Goal: Information Seeking & Learning: Learn about a topic

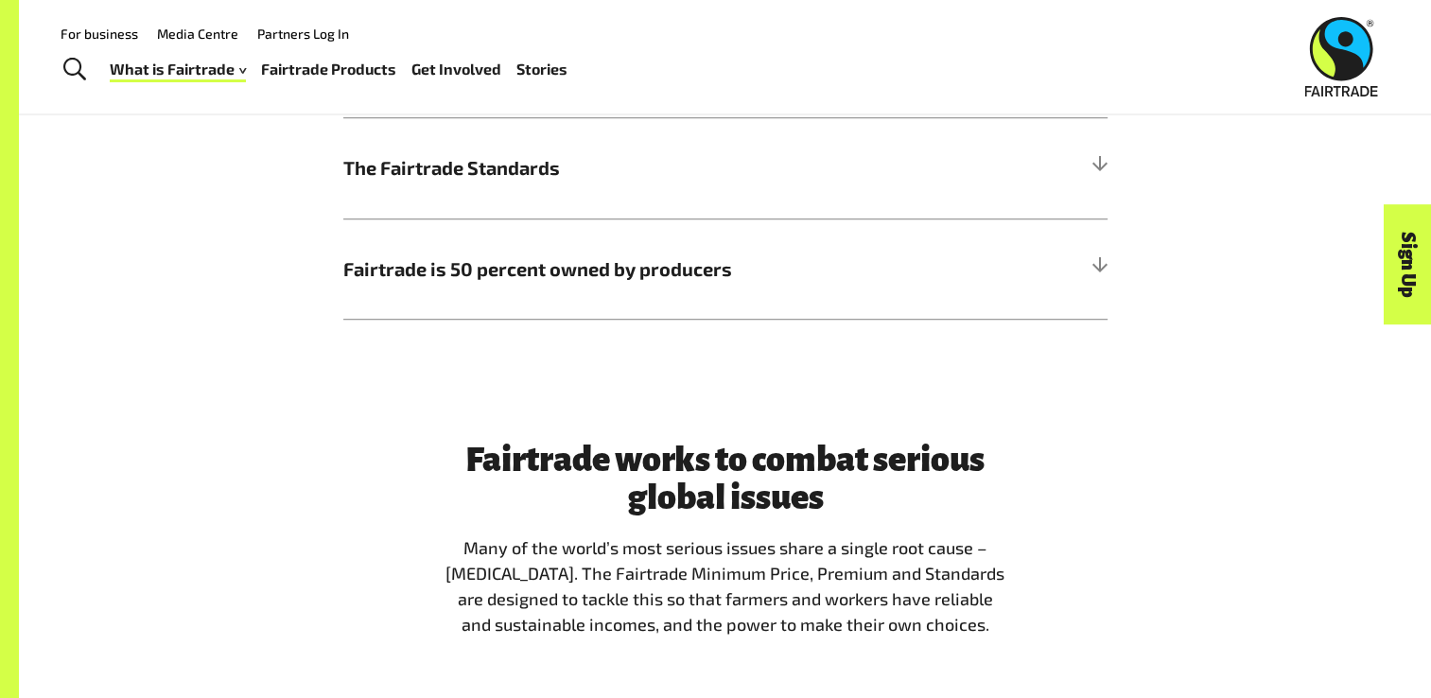
scroll to position [1040, 0]
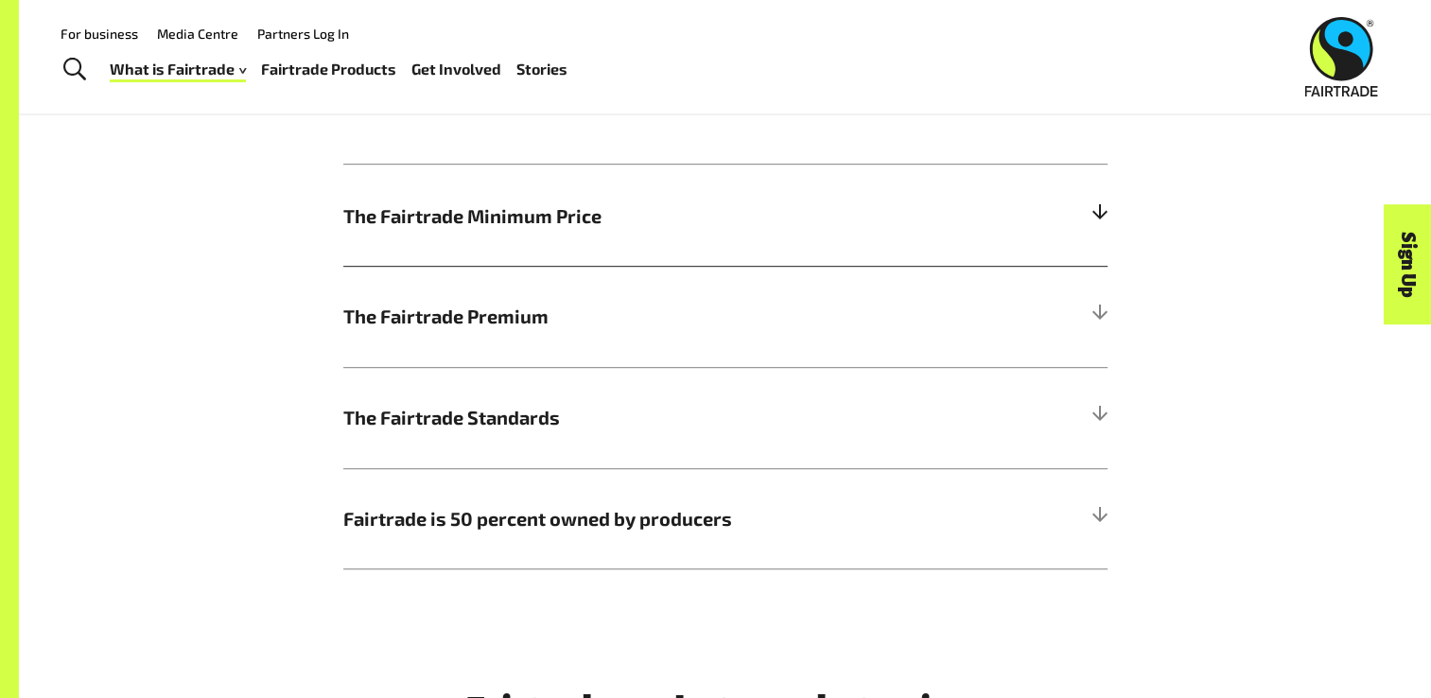
click at [1074, 214] on h5 "The Fairtrade Minimum Price" at bounding box center [725, 215] width 764 height 101
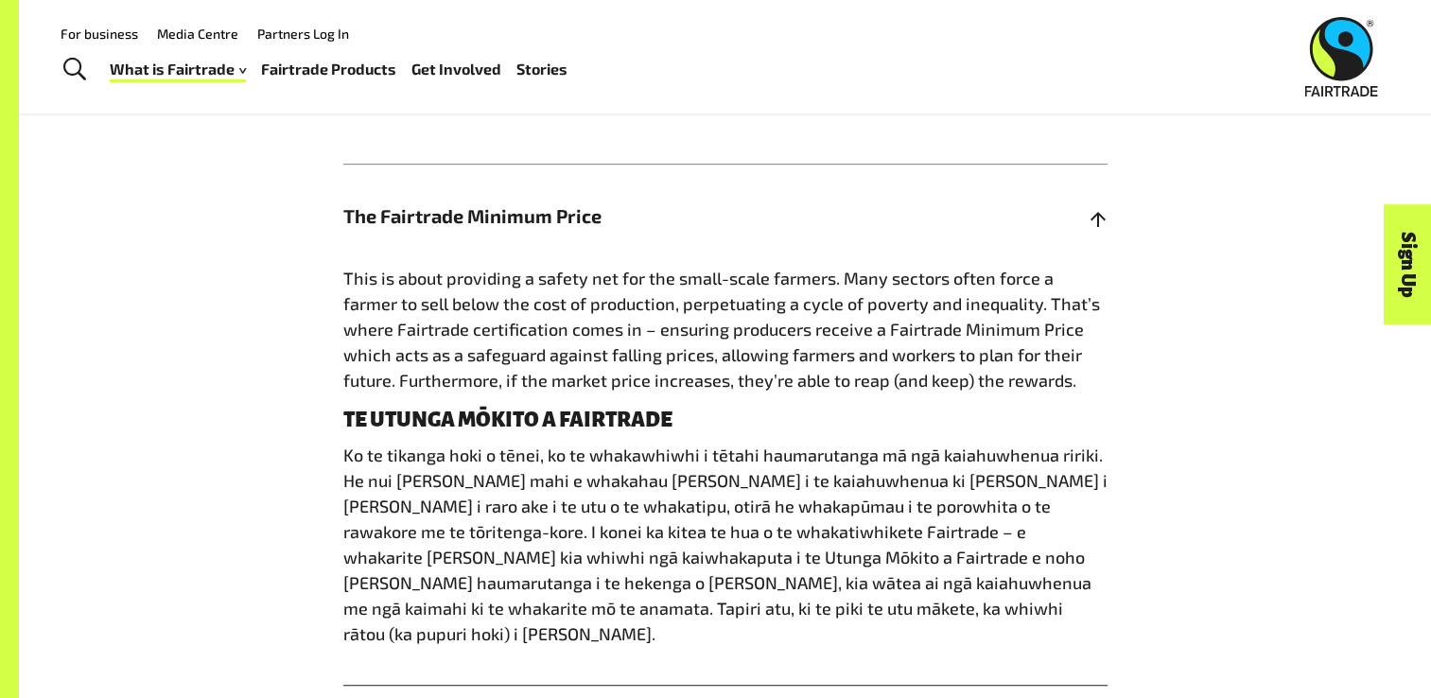
click at [1074, 212] on h5 "The Fairtrade Minimum Price" at bounding box center [725, 215] width 764 height 101
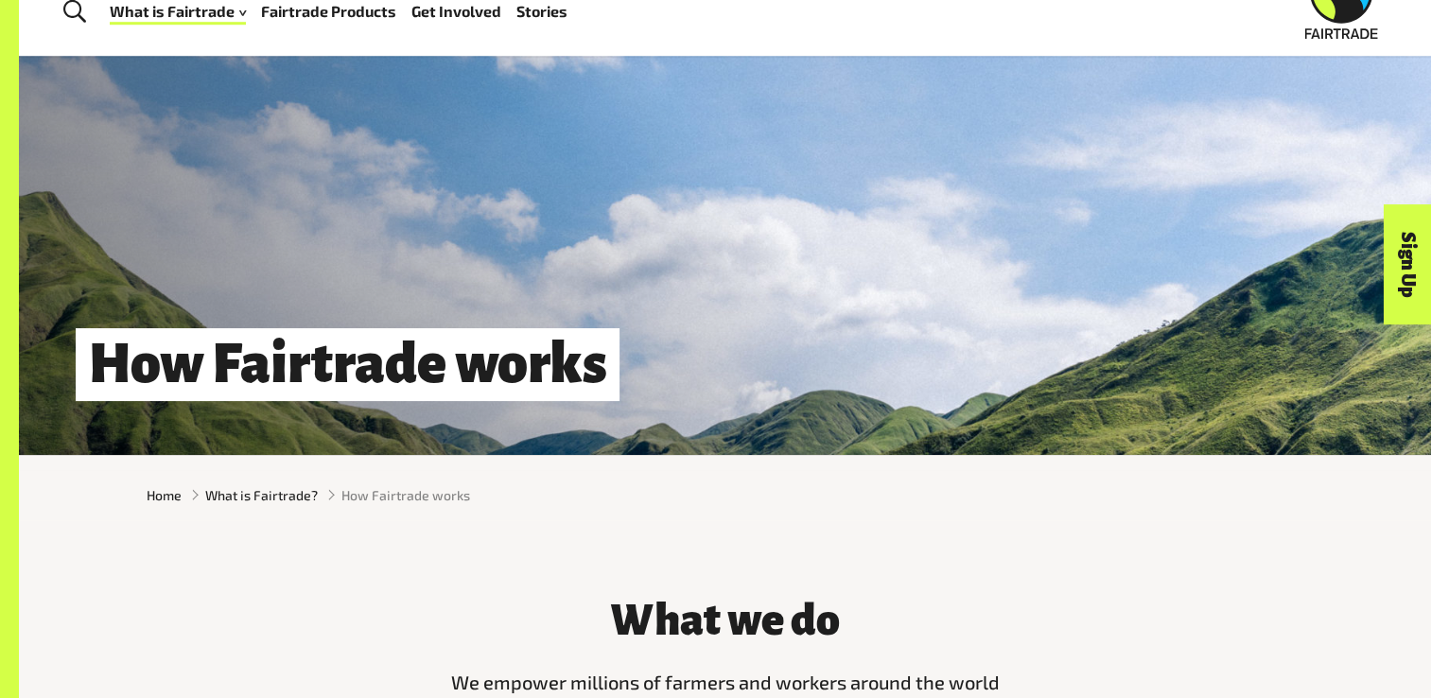
scroll to position [434, 0]
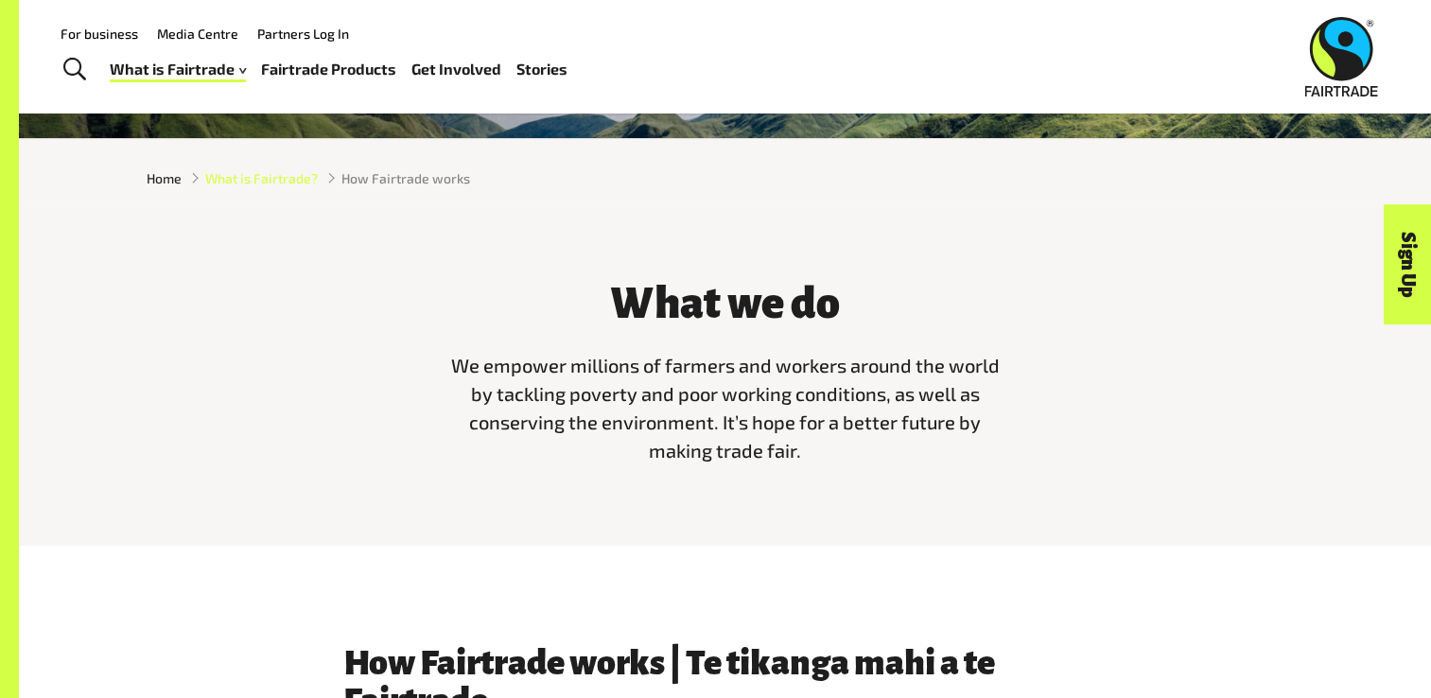
click at [291, 187] on span "What is Fairtrade?" at bounding box center [261, 178] width 113 height 20
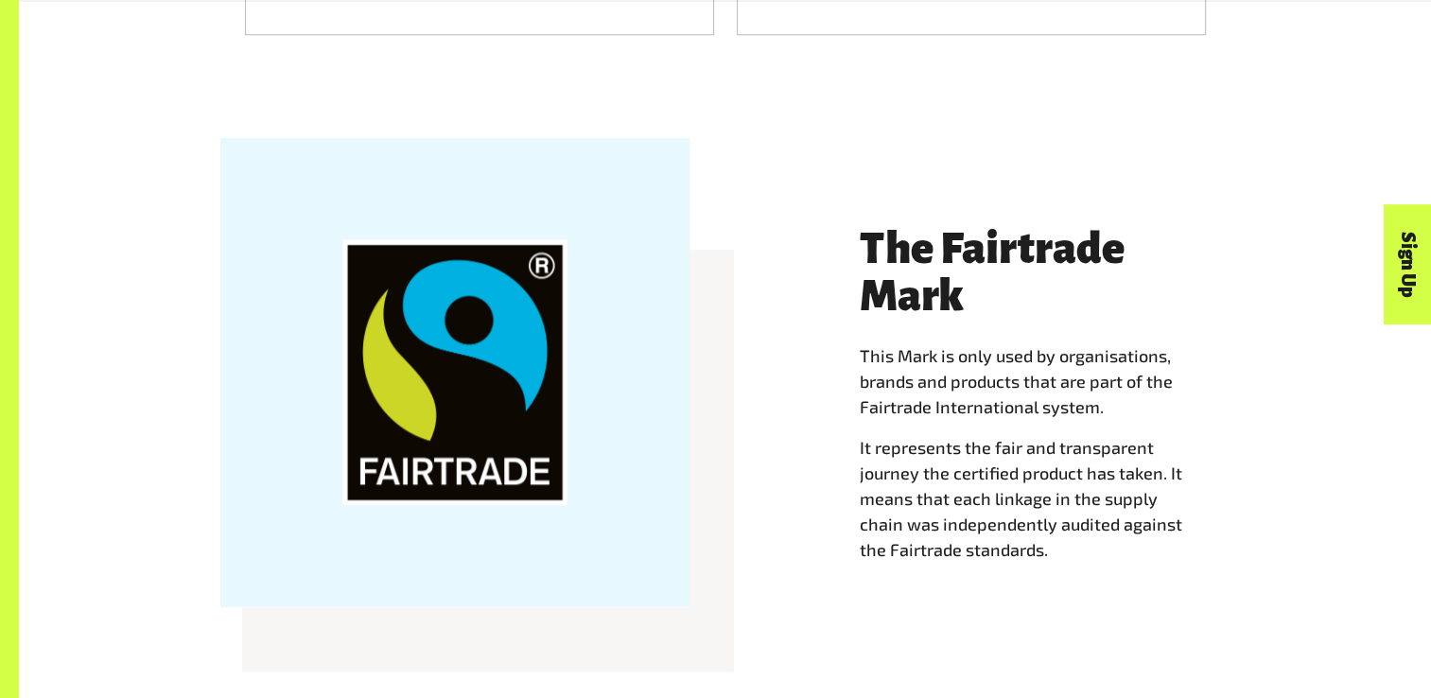
scroll to position [1135, 0]
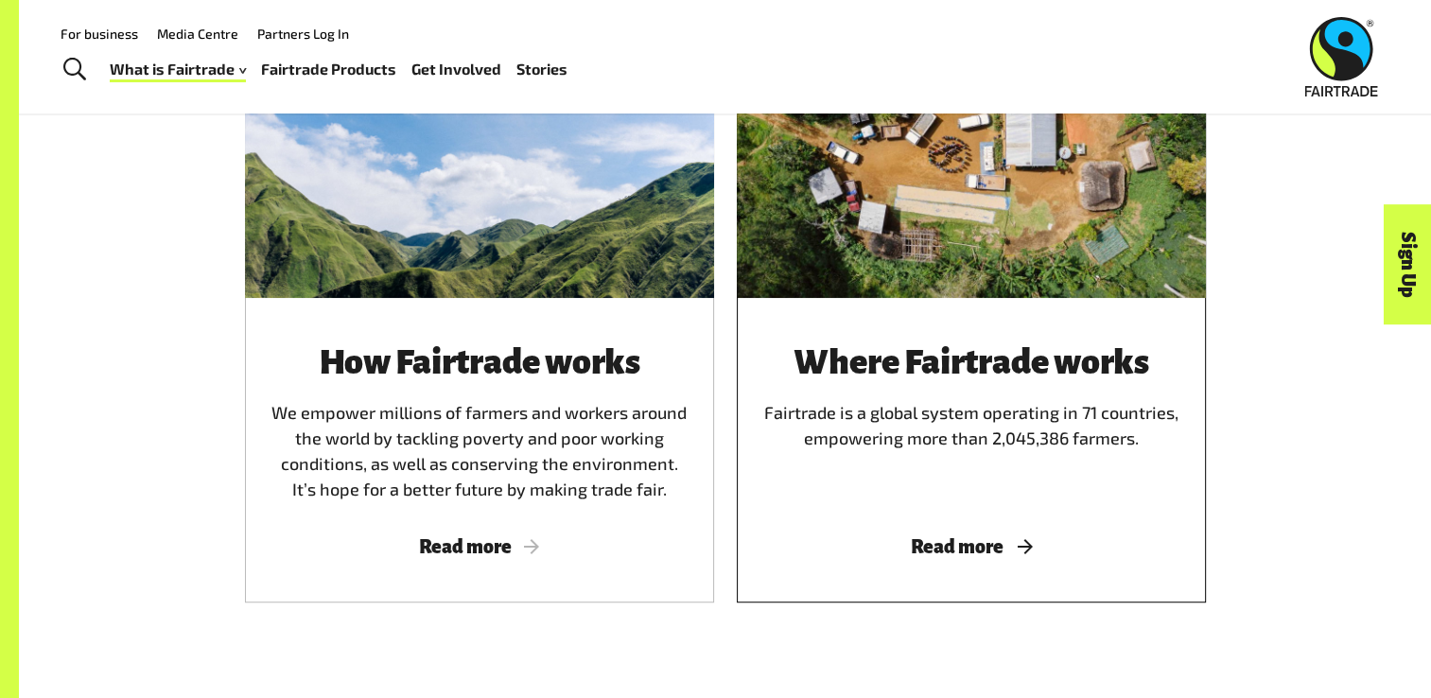
click at [880, 379] on h3 "Where Fairtrade works" at bounding box center [971, 362] width 424 height 38
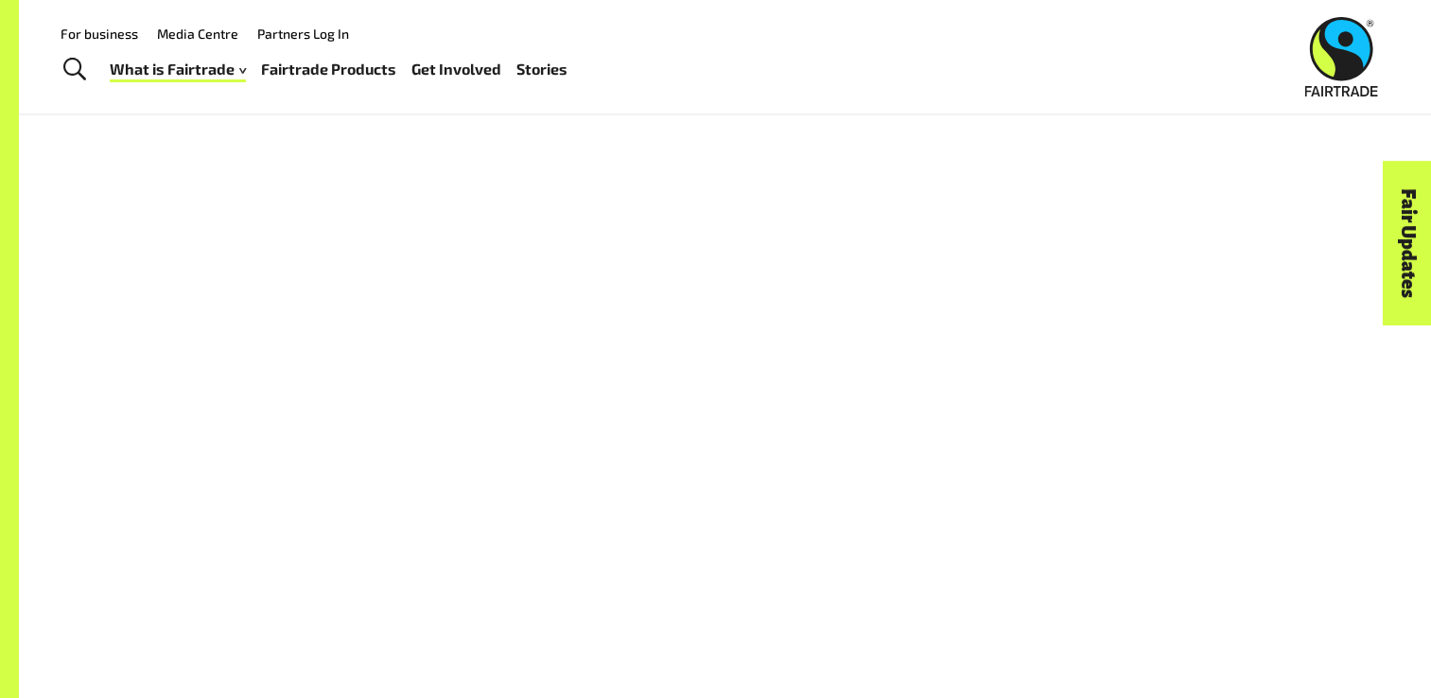
scroll to position [1396, 0]
